Goal: Transaction & Acquisition: Purchase product/service

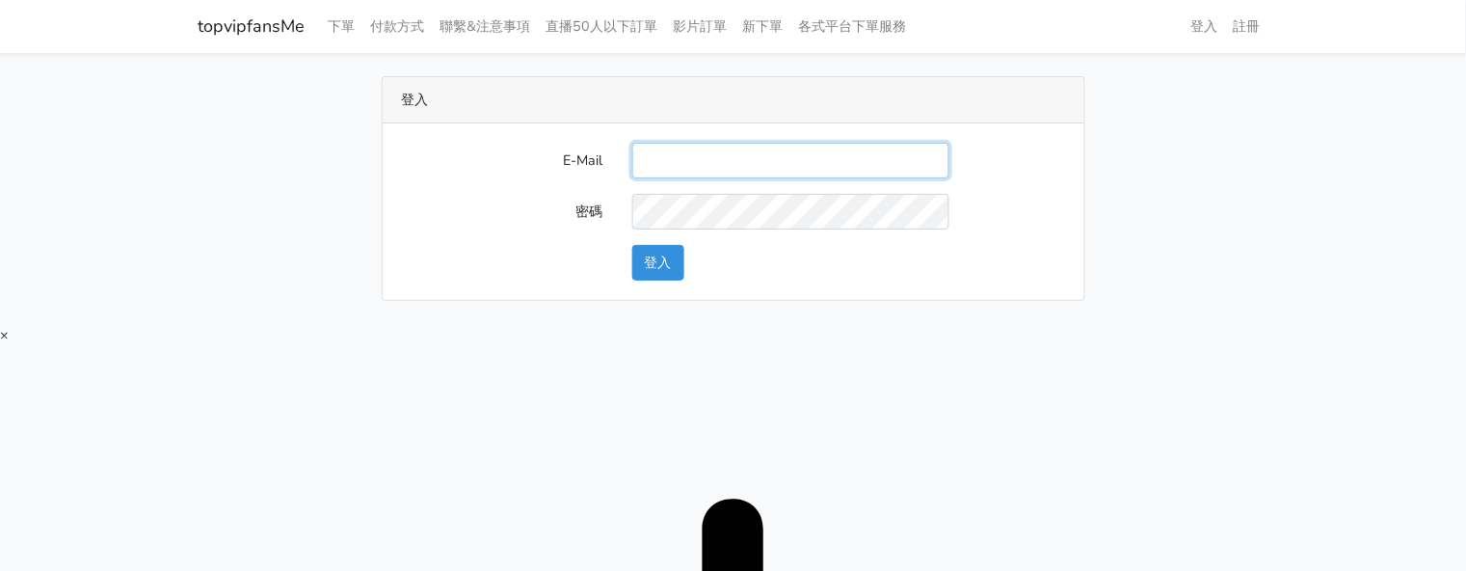
click at [779, 156] on input "E-Mail" at bounding box center [790, 161] width 317 height 36
type input "twtop123@uahoo.com.tw"
click at [678, 255] on button "登入" at bounding box center [658, 263] width 52 height 36
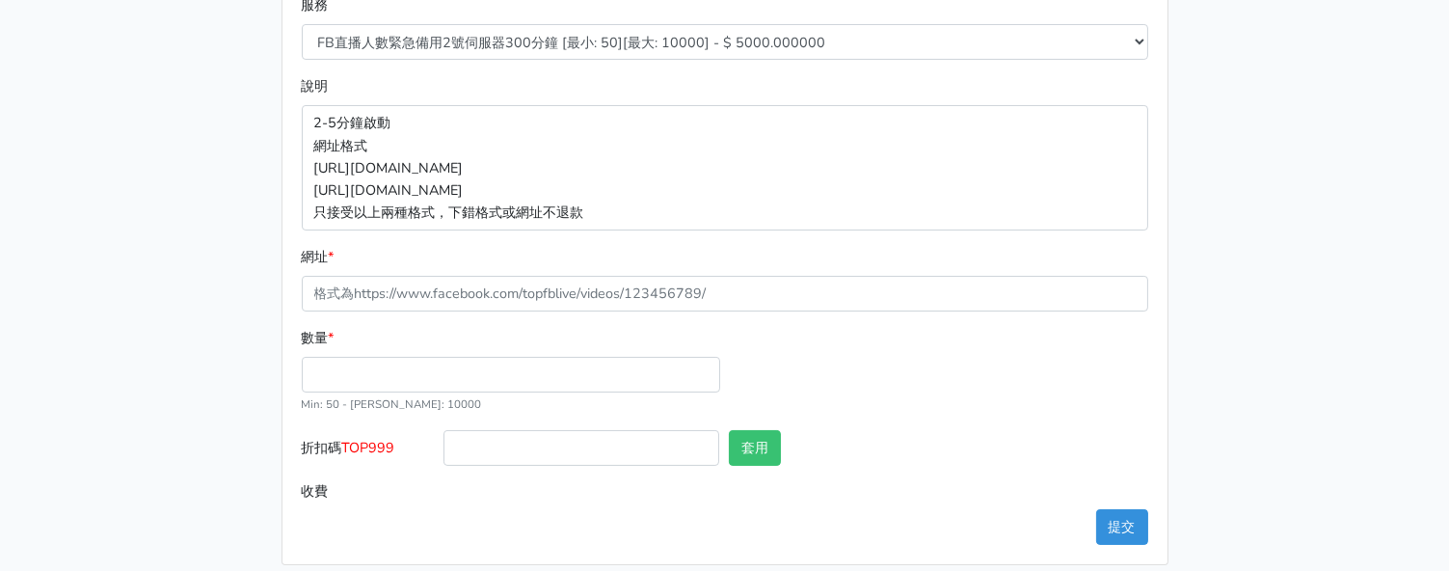
scroll to position [412, 0]
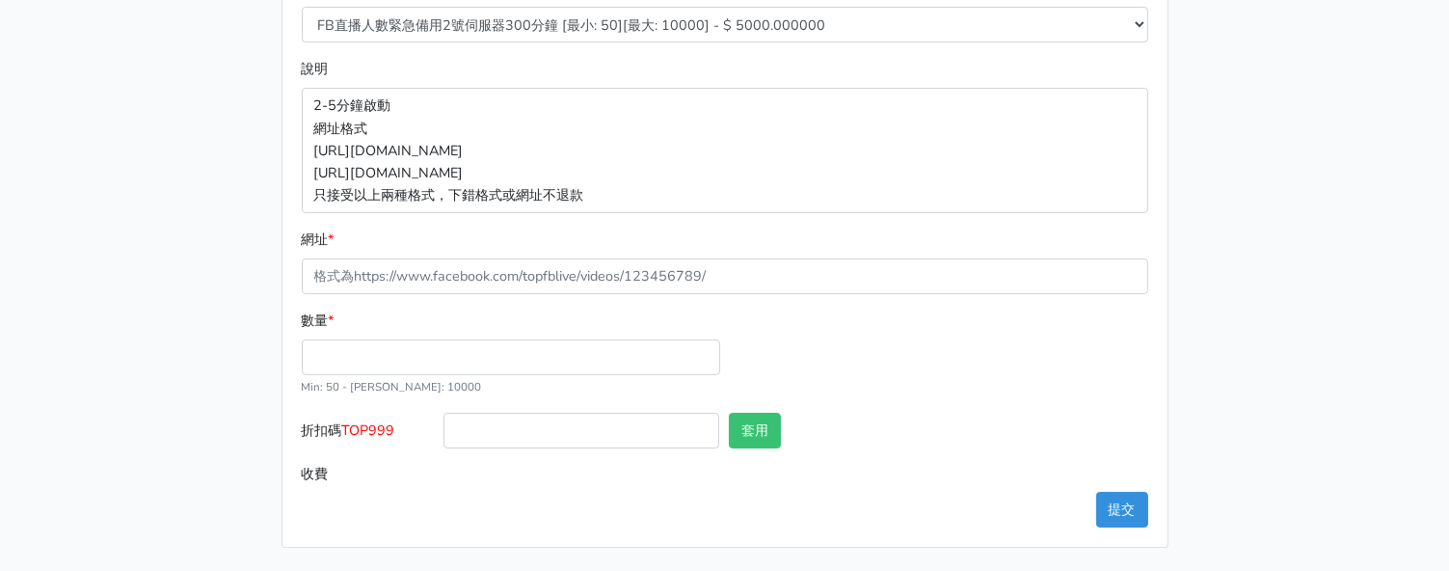
click at [1304, 237] on main "8/16 新增FACEBOOK臉書直播人數緊急伺服器J1 8/27新增FACEBOOK臉書直播人數緊急備用伺服器30人20人 伺服器J2、J3 直播投放廣告粉…" at bounding box center [724, 105] width 1449 height 929
click at [1213, 92] on div "8/16 新增FACEBOOK臉書直播人數緊急伺服器J1 8/27新增FACEBOOK臉書直播人數緊急備用伺服器30人20人 伺服器J2、J3 直播投放廣告粉…" at bounding box center [724, 105] width 1099 height 883
click at [1242, 168] on div "8/16 新增FACEBOOK臉書直播人數緊急伺服器J1 8/27新增FACEBOOK臉書直播人數緊急備用伺服器30人20人 伺服器J2、J3 直播投放廣告粉…" at bounding box center [724, 105] width 1099 height 883
drag, startPoint x: 1231, startPoint y: 145, endPoint x: 911, endPoint y: 66, distance: 329.7
click at [1220, 145] on div "8/16 新增FACEBOOK臉書直播人數緊急伺服器J1 8/27新增FACEBOOK臉書直播人數緊急備用伺服器30人20人 伺服器J2、J3 直播投放廣告粉…" at bounding box center [724, 105] width 1099 height 883
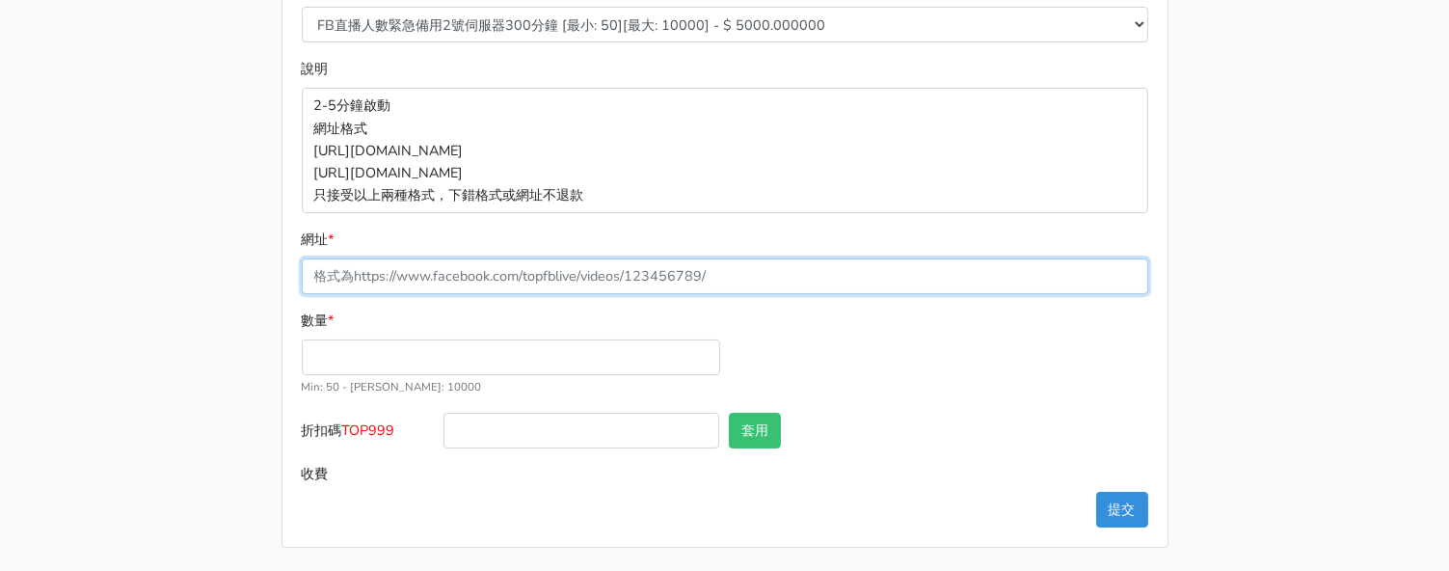
click at [541, 268] on input "網址 *" at bounding box center [725, 276] width 846 height 36
paste input "[URL][DOMAIN_NAME]"
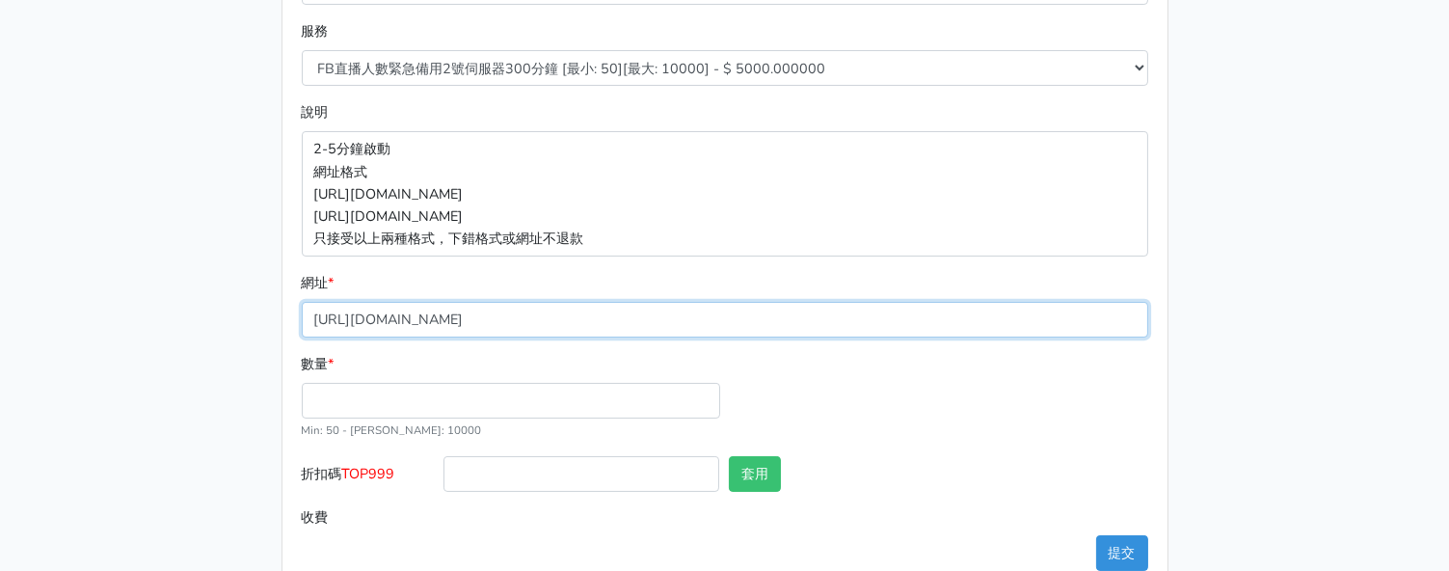
scroll to position [291, 0]
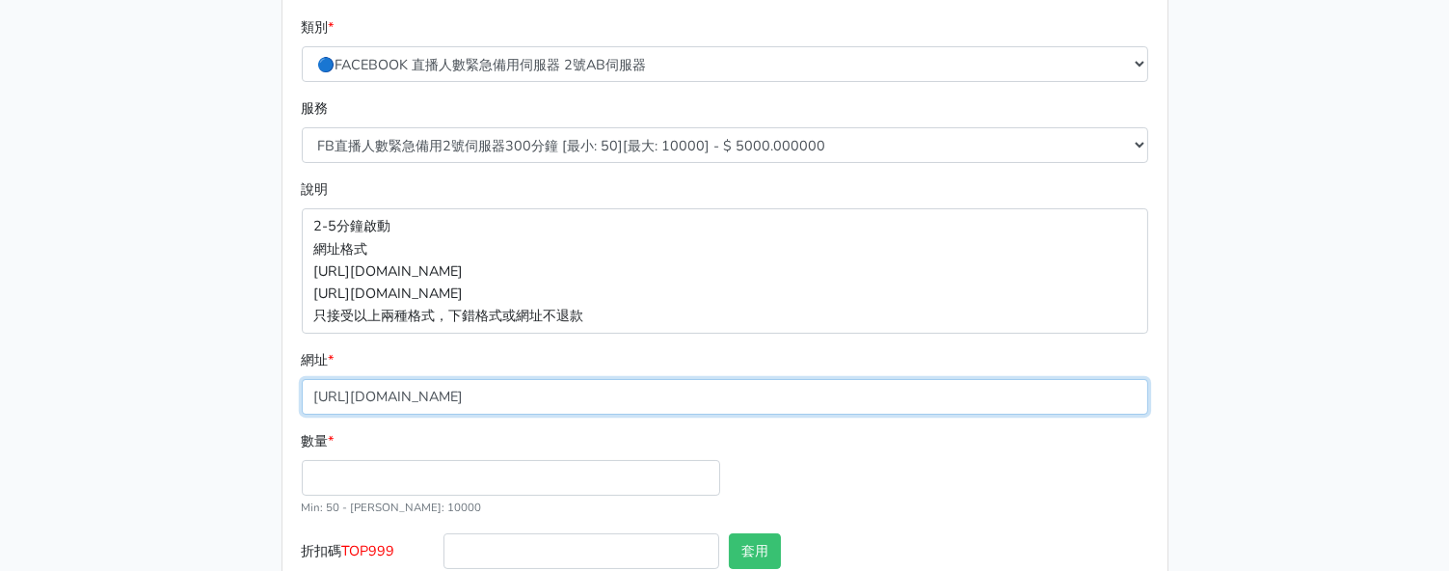
type input "[URL][DOMAIN_NAME]"
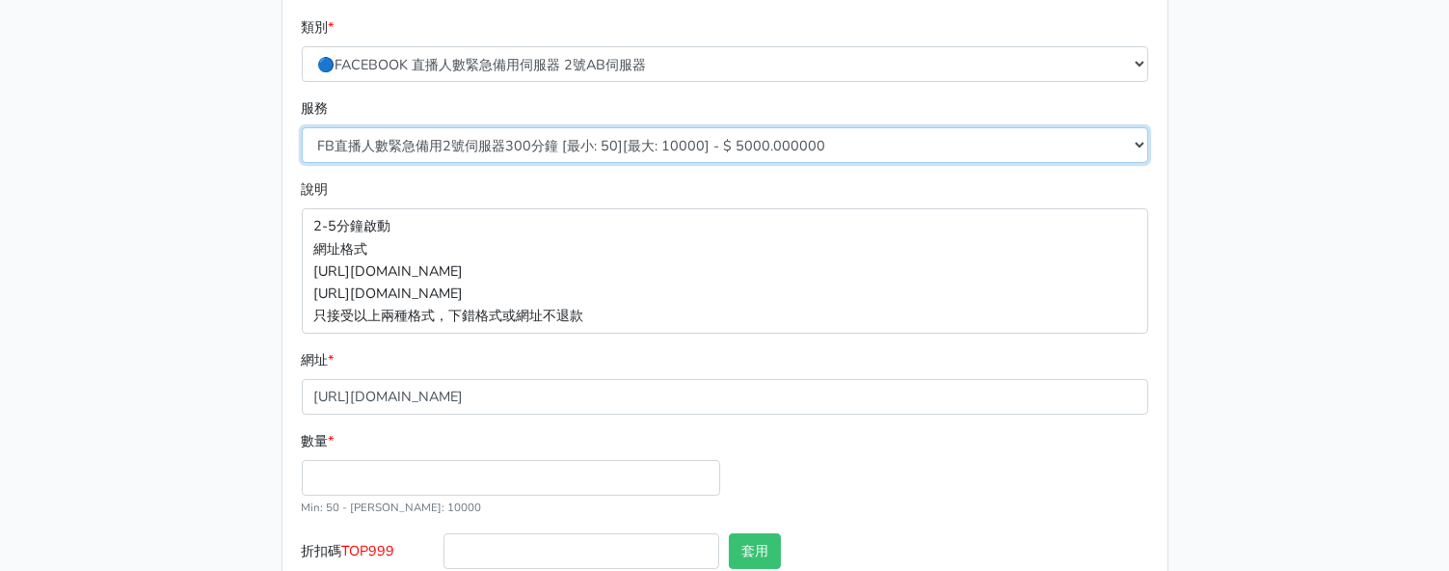
click at [569, 133] on select "FB直播人數緊急備用2號伺服器300分鐘 [最小: 50][最大: 10000] - $ 5000.000000 FB直播人數緊急備用2號伺服器60分鐘 [最…" at bounding box center [725, 145] width 846 height 36
select select "577"
click at [302, 127] on select "FB直播人數緊急備用2號伺服器300分鐘 [最小: 50][最大: 10000] - $ 5000.000000 FB直播人數緊急備用2號伺服器60分鐘 [最…" at bounding box center [725, 145] width 846 height 36
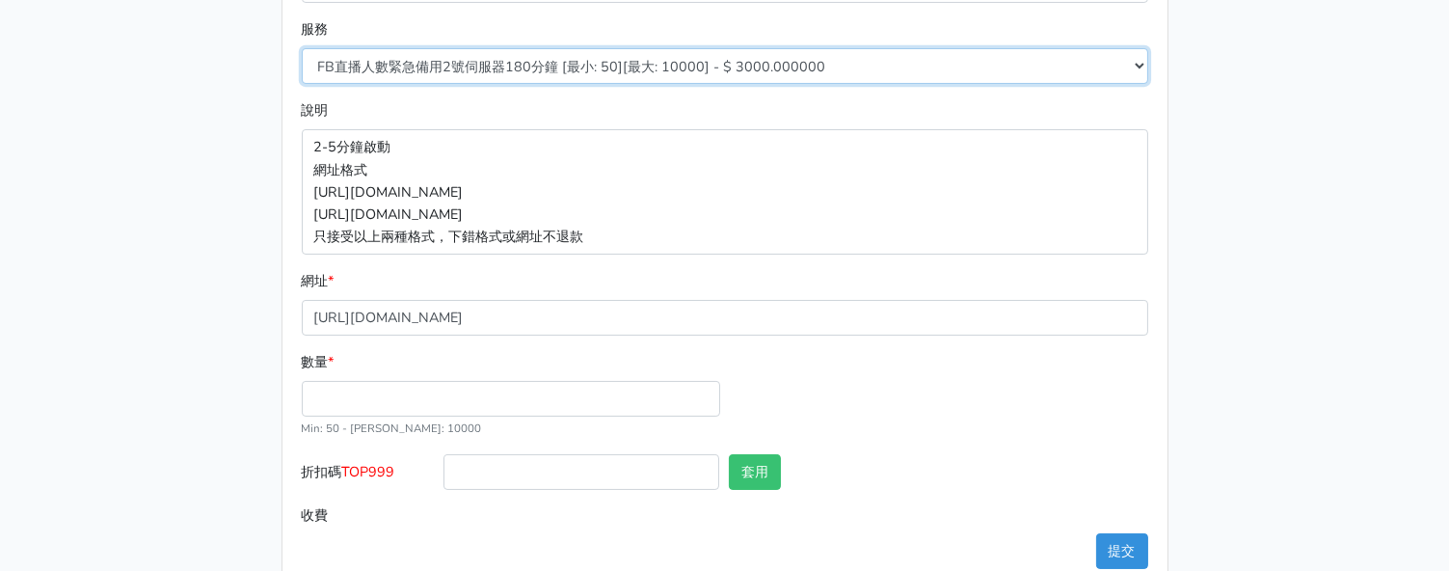
scroll to position [412, 0]
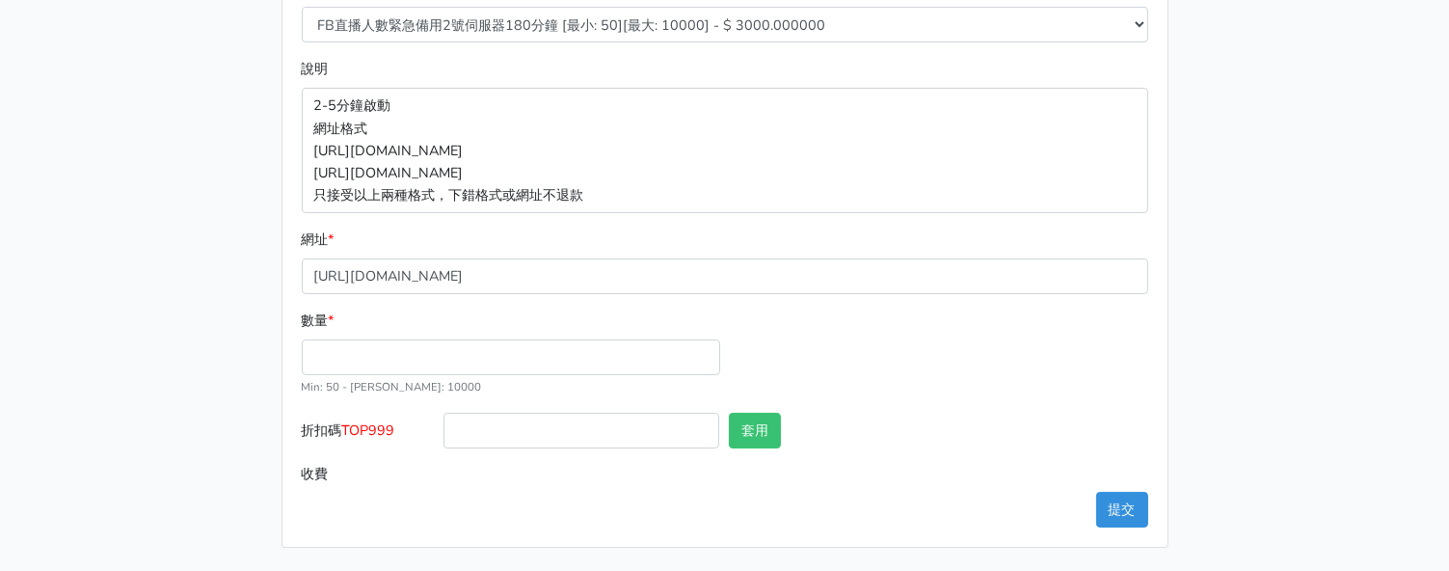
click at [384, 371] on div "數量 * Min: 50 - [PERSON_NAME]: 10000" at bounding box center [511, 353] width 428 height 88
click at [384, 352] on input "數量 *" at bounding box center [511, 357] width 418 height 36
type input "100"
type input "300.000"
click at [353, 425] on span "TOP999" at bounding box center [368, 429] width 53 height 19
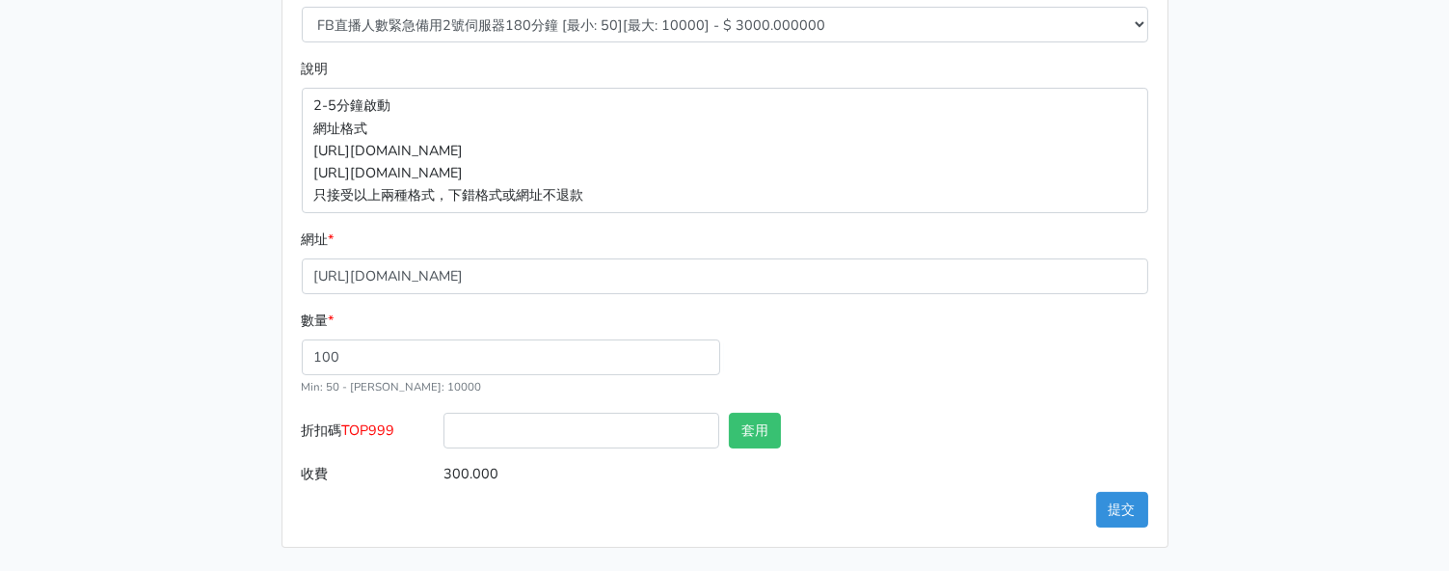
click at [443, 425] on input "折扣碼 TOP999" at bounding box center [581, 431] width 276 height 36
click at [353, 425] on span "TOP999" at bounding box center [368, 429] width 53 height 19
click at [443, 425] on input "折扣碼 TOP999" at bounding box center [581, 431] width 276 height 36
click at [355, 425] on span "TOP999" at bounding box center [368, 429] width 53 height 19
click at [443, 425] on input "折扣碼 TOP999" at bounding box center [581, 431] width 276 height 36
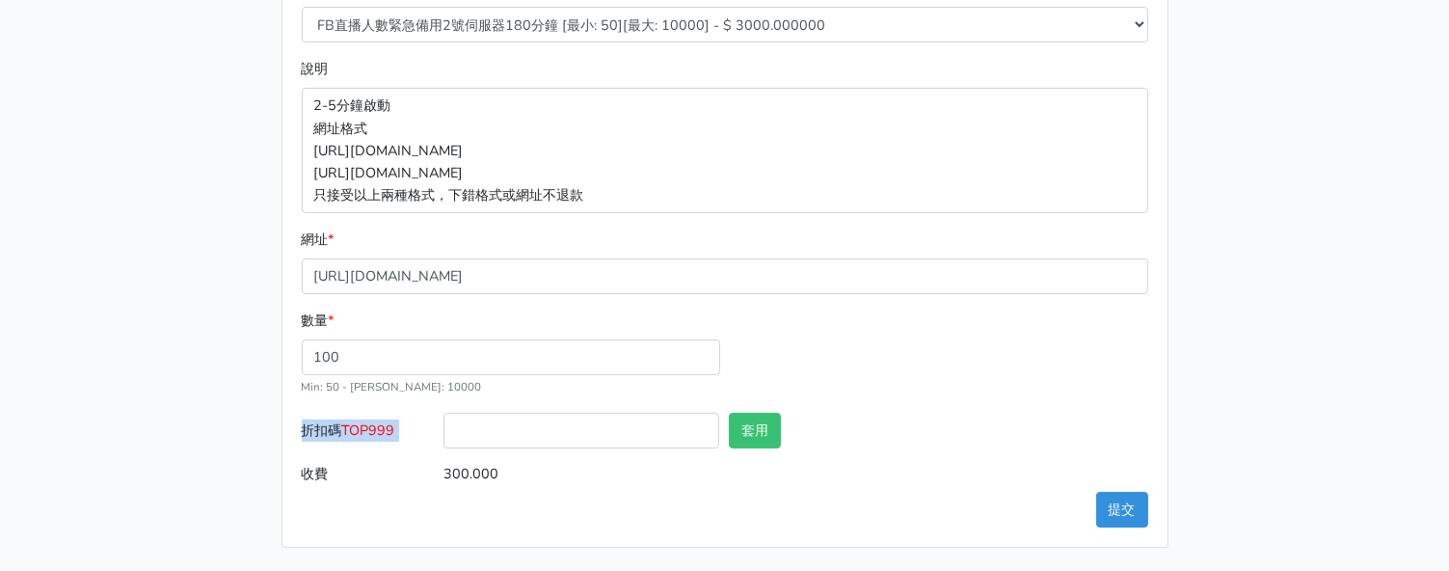
click at [390, 430] on span "TOP999" at bounding box center [368, 429] width 53 height 19
click at [443, 430] on input "折扣碼 TOP999" at bounding box center [581, 431] width 276 height 36
click at [367, 421] on span "TOP999" at bounding box center [368, 429] width 53 height 19
click at [443, 421] on input "折扣碼 TOP999" at bounding box center [581, 431] width 276 height 36
click at [367, 421] on span "TOP999" at bounding box center [368, 429] width 53 height 19
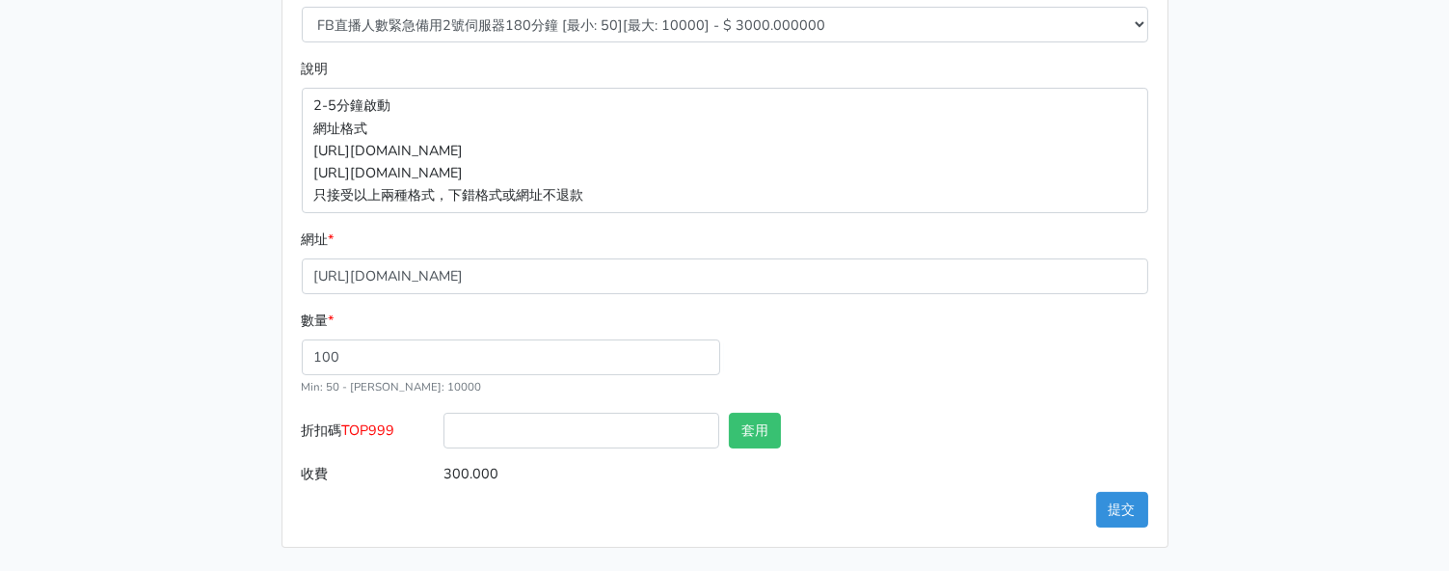
click at [443, 421] on input "折扣碼 TOP999" at bounding box center [581, 431] width 276 height 36
copy span "TOP999"
click at [499, 440] on input "折扣碼 TOP999" at bounding box center [581, 431] width 276 height 36
paste input "TOP999"
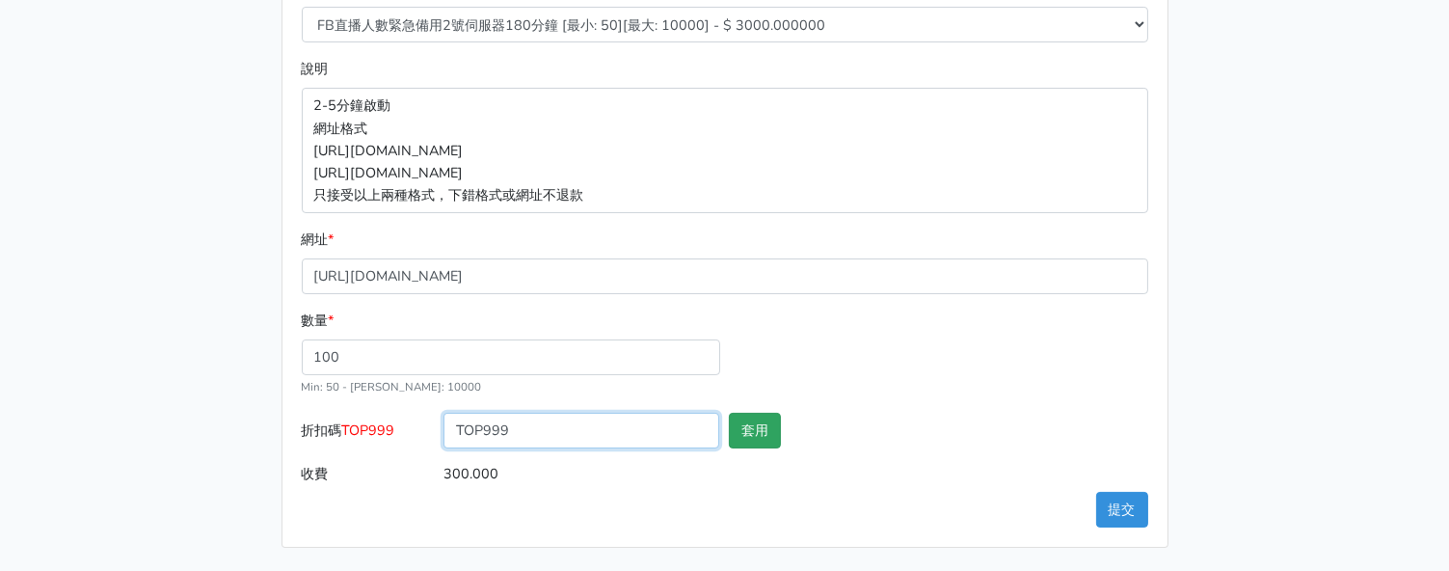
type input "TOP999"
click at [763, 439] on button "套用" at bounding box center [755, 431] width 52 height 36
type input "套用失敗"
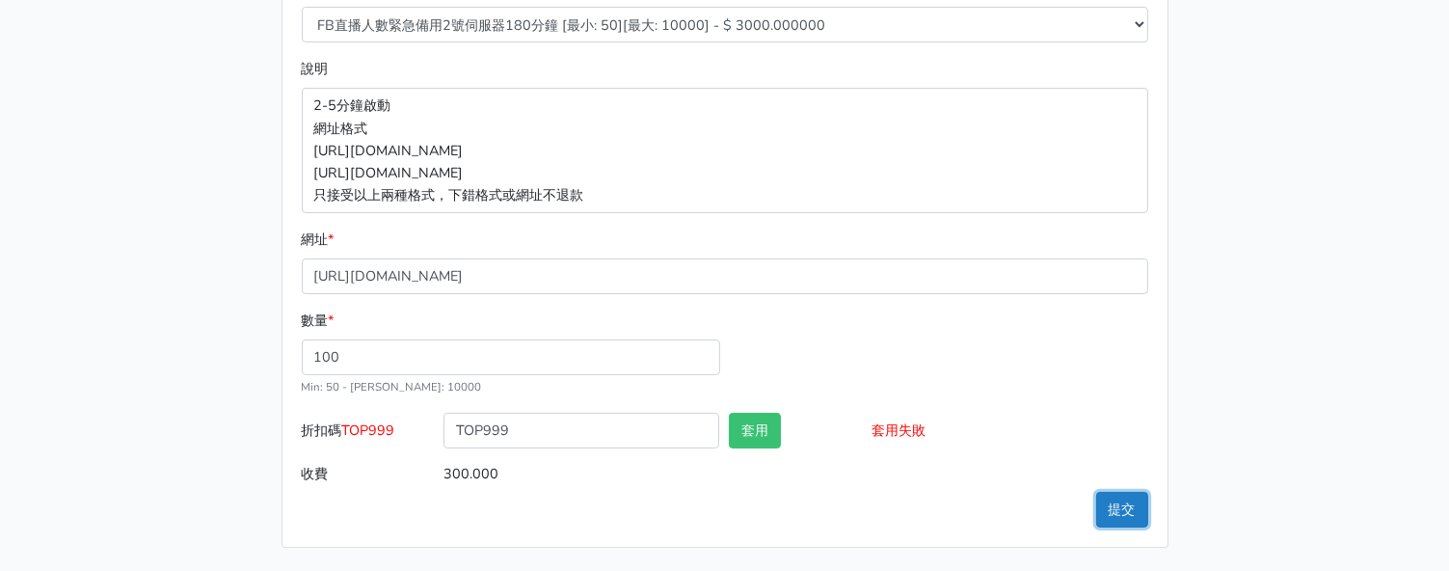
click at [1124, 508] on button "提交" at bounding box center [1122, 510] width 52 height 36
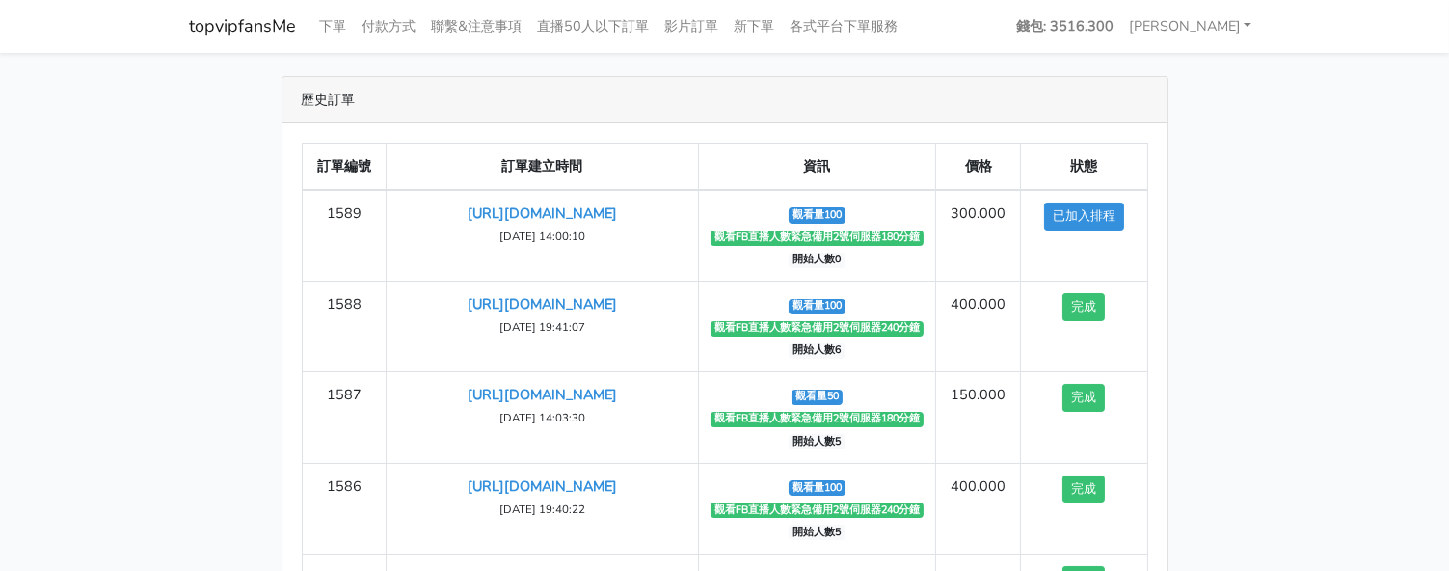
drag, startPoint x: 1342, startPoint y: 213, endPoint x: 1313, endPoint y: 210, distance: 29.1
click at [1342, 213] on main "歷史訂單 訂單編號 訂單建立時間 資訊 價格 狀態 1589 https://www.facebook.com/100083399346069/videos/…" at bounding box center [724, 403] width 1449 height 701
